Goal: Download file/media

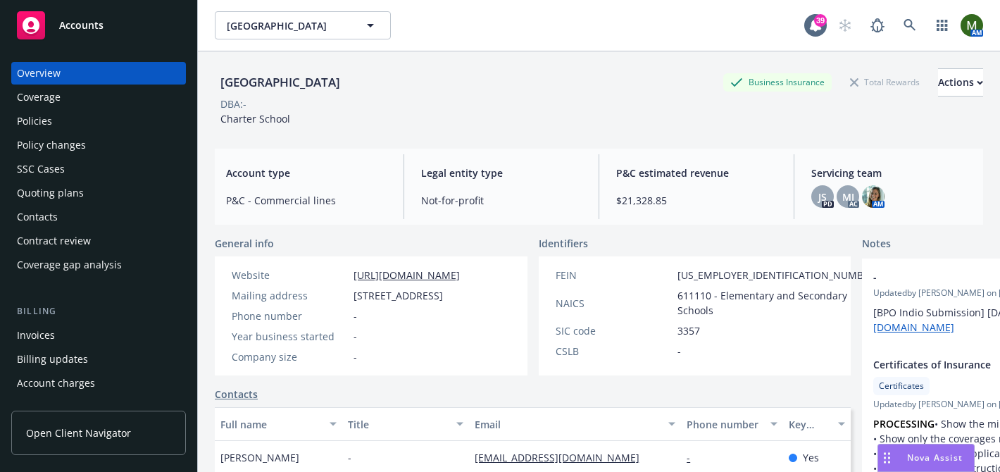
click at [94, 116] on div "Policies" at bounding box center [98, 121] width 163 height 23
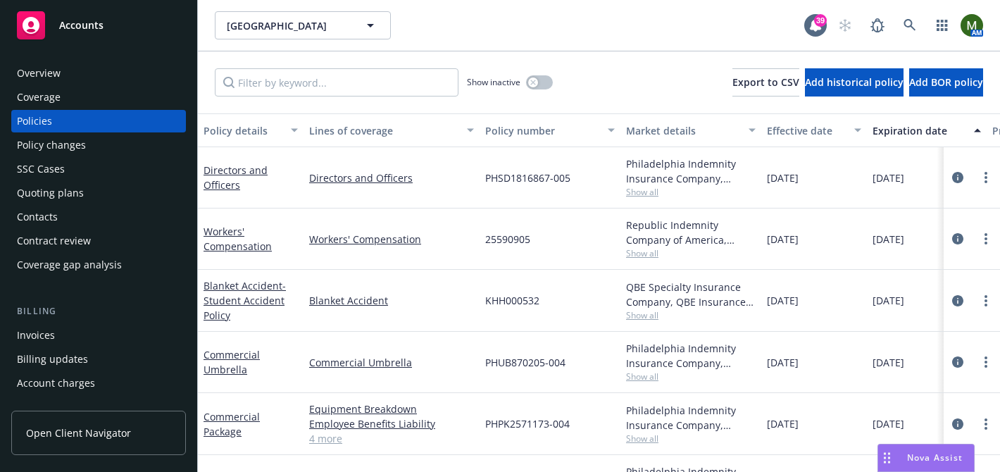
click at [104, 84] on div "Overview" at bounding box center [98, 73] width 163 height 23
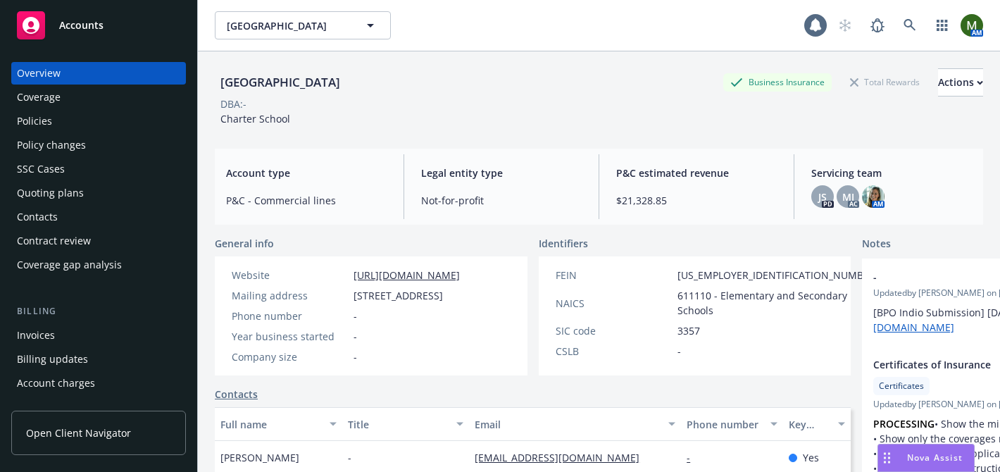
click at [40, 199] on div "Quoting plans" at bounding box center [50, 193] width 67 height 23
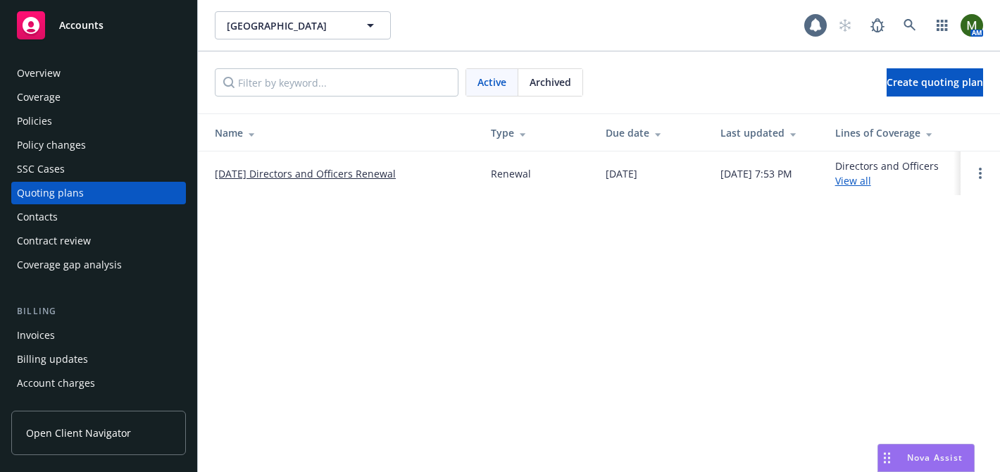
click at [45, 212] on div "Contacts" at bounding box center [37, 217] width 41 height 23
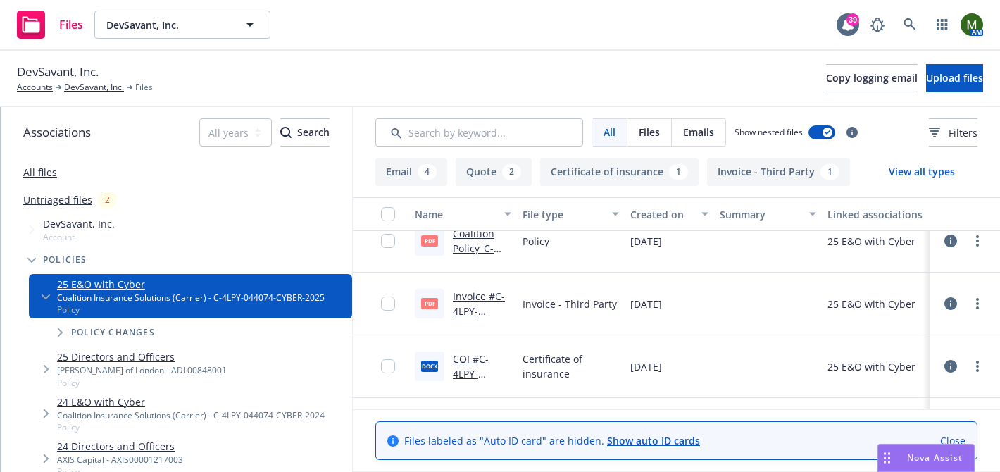
scroll to position [402, 0]
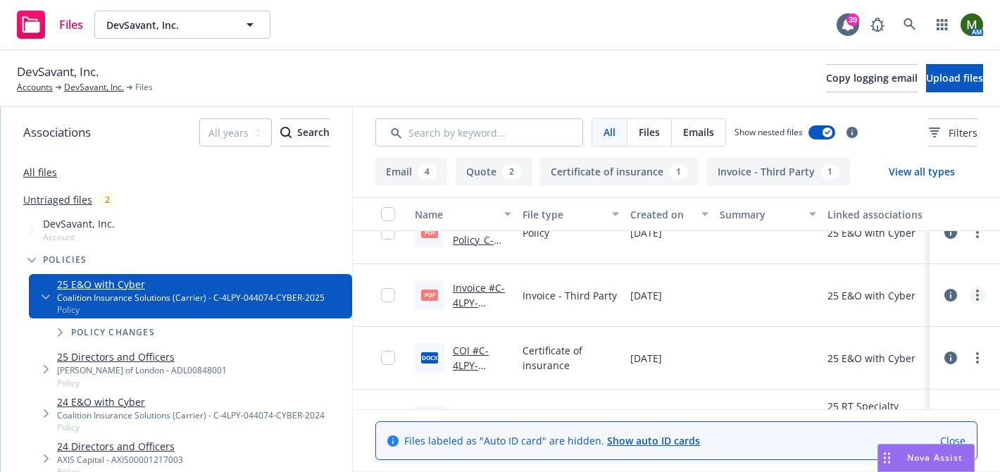
click at [975, 297] on link "more" at bounding box center [977, 295] width 17 height 17
click at [897, 348] on link "Download" at bounding box center [915, 352] width 140 height 28
click at [485, 293] on link "Invoice #C-4LPY-044074-CYBER-2025.PDF" at bounding box center [479, 317] width 52 height 73
